Goal: Information Seeking & Learning: Understand process/instructions

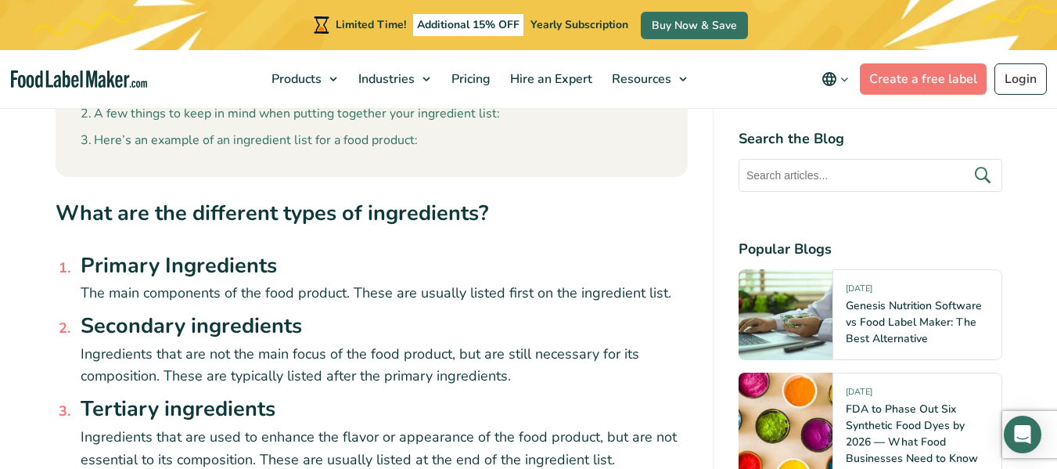
scroll to position [992, 0]
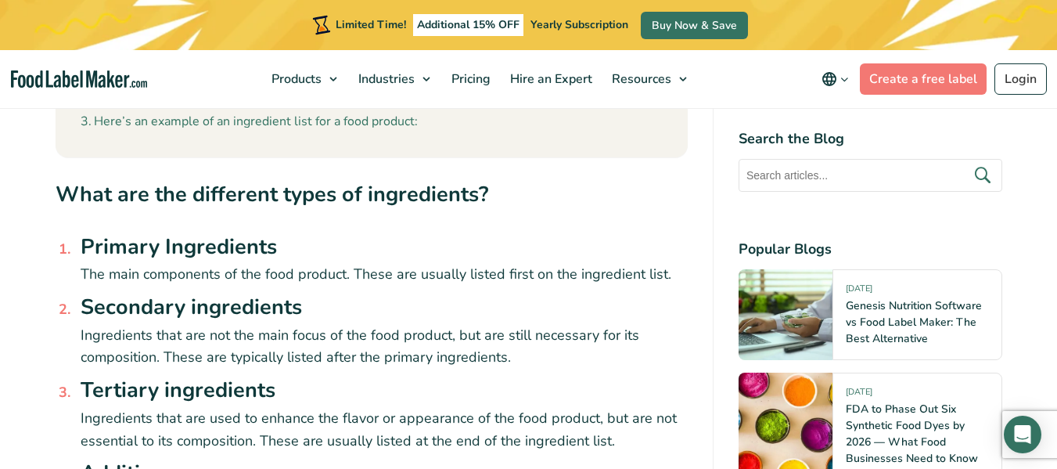
click at [85, 268] on span "The main components of the food product. These are usually listed first on the …" at bounding box center [376, 274] width 591 height 19
click at [81, 272] on span "The main components of the food product. These are usually listed first on the …" at bounding box center [376, 274] width 591 height 19
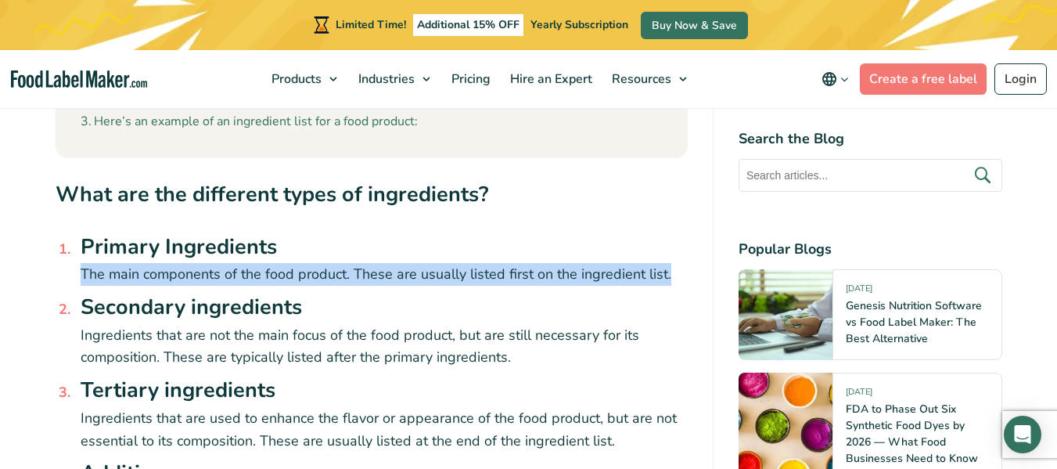
drag, startPoint x: 81, startPoint y: 272, endPoint x: 665, endPoint y: 270, distance: 583.8
click at [665, 270] on span "The main components of the food product. These are usually listed first on the …" at bounding box center [376, 274] width 591 height 19
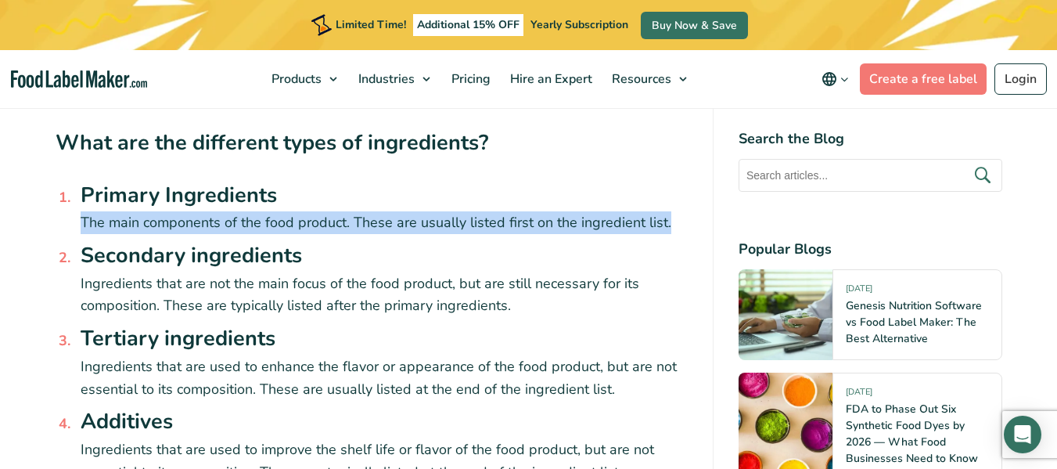
scroll to position [1070, 0]
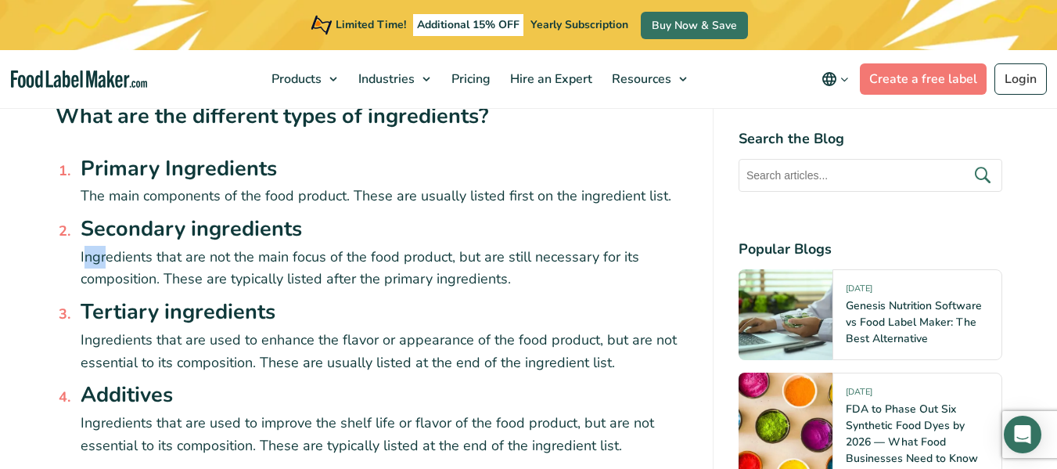
drag, startPoint x: 83, startPoint y: 257, endPoint x: 104, endPoint y: 254, distance: 21.5
click at [104, 254] on span "Ingredients that are not the main focus of the food product, but are still nece…" at bounding box center [360, 267] width 559 height 41
click at [99, 261] on span "Ingredients that are not the main focus of the food product, but are still nece…" at bounding box center [360, 267] width 559 height 41
click at [82, 260] on span "Ingredients that are not the main focus of the food product, but are still nece…" at bounding box center [360, 267] width 559 height 41
click at [91, 231] on h3 "Secondary ingredients" at bounding box center [384, 230] width 607 height 32
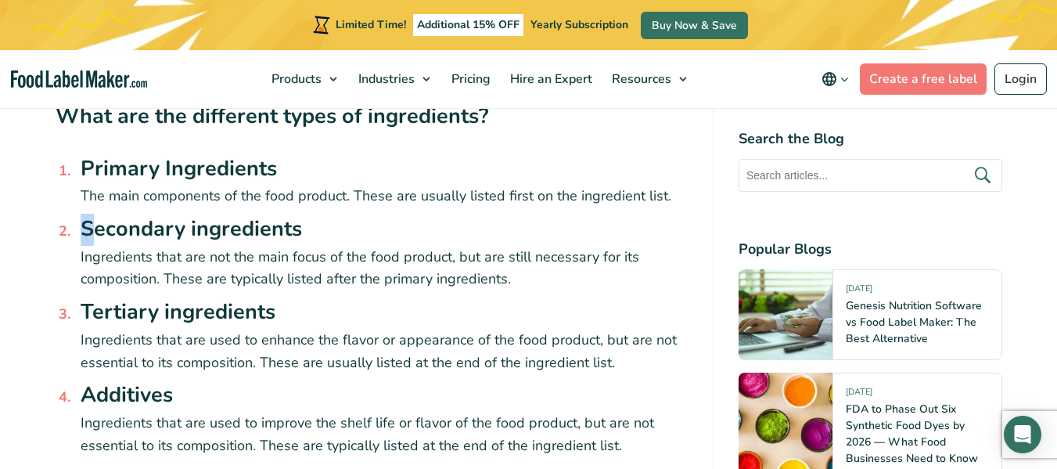
click at [94, 244] on h3 "Secondary ingredients" at bounding box center [384, 230] width 607 height 32
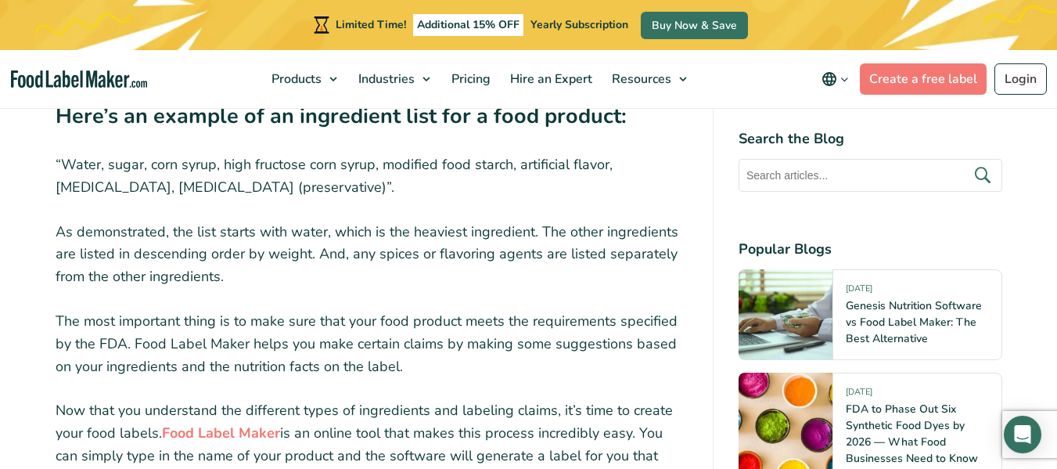
scroll to position [2061, 0]
